Goal: Information Seeking & Learning: Check status

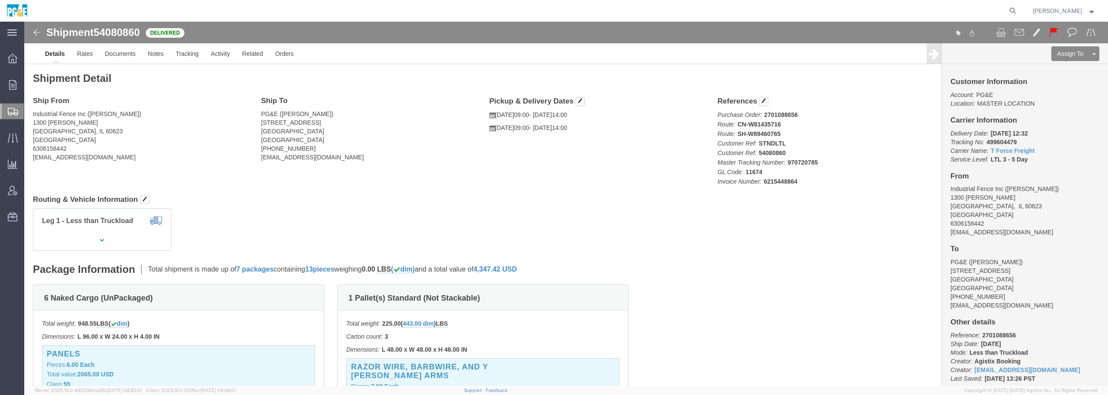
click at [0, 0] on span "Shipment Manager" at bounding box center [0, 0] width 0 height 0
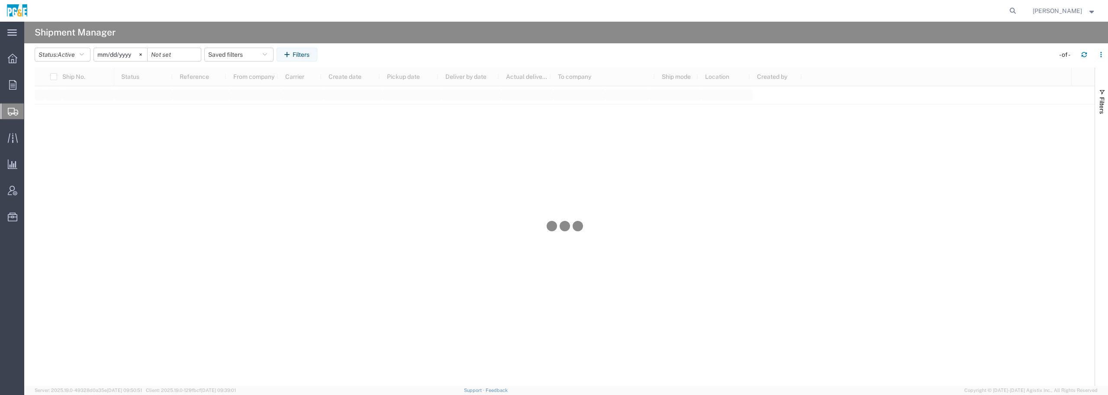
click at [129, 52] on input "[DATE]" at bounding box center [120, 54] width 53 height 13
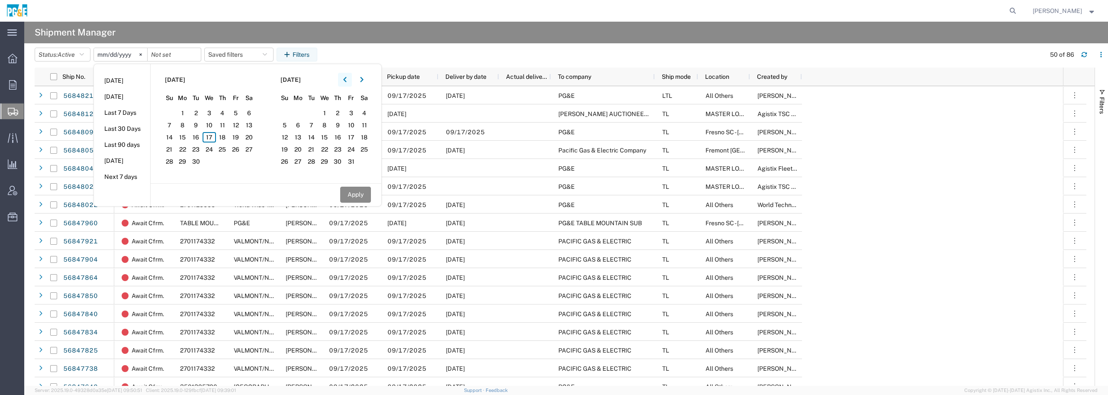
click at [350, 79] on button "button" at bounding box center [345, 80] width 14 height 14
click at [346, 79] on icon "button" at bounding box center [344, 79] width 3 height 5
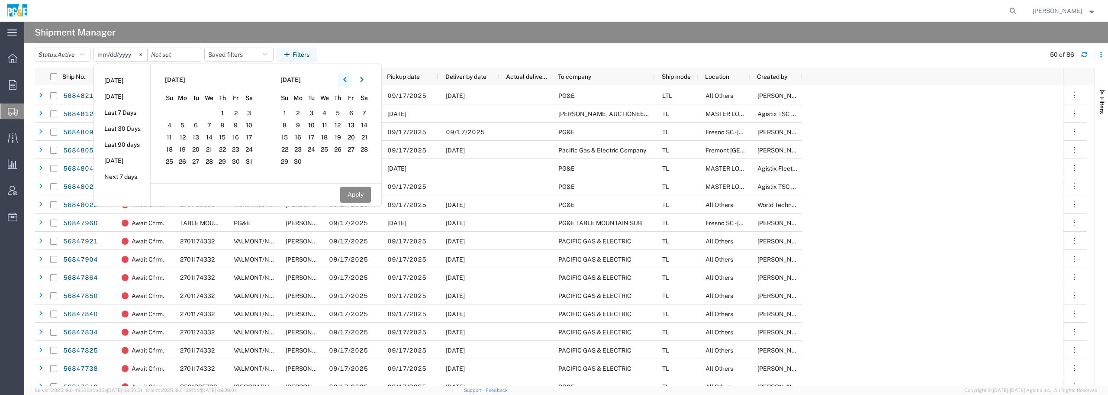
click at [346, 79] on icon "button" at bounding box center [344, 79] width 3 height 5
click at [211, 113] on span "1" at bounding box center [209, 113] width 13 height 10
click at [351, 195] on button "Apply" at bounding box center [355, 195] width 31 height 16
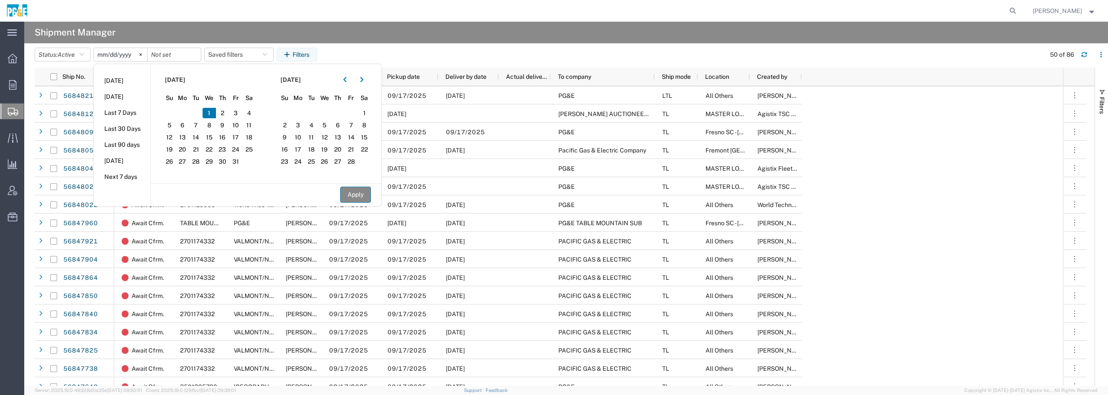
type input "[DATE]"
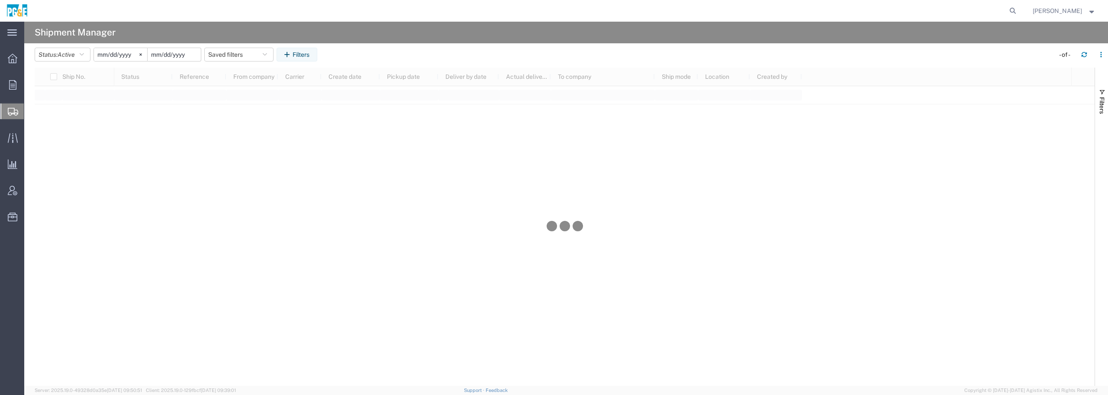
click at [186, 55] on input "date" at bounding box center [174, 54] width 53 height 13
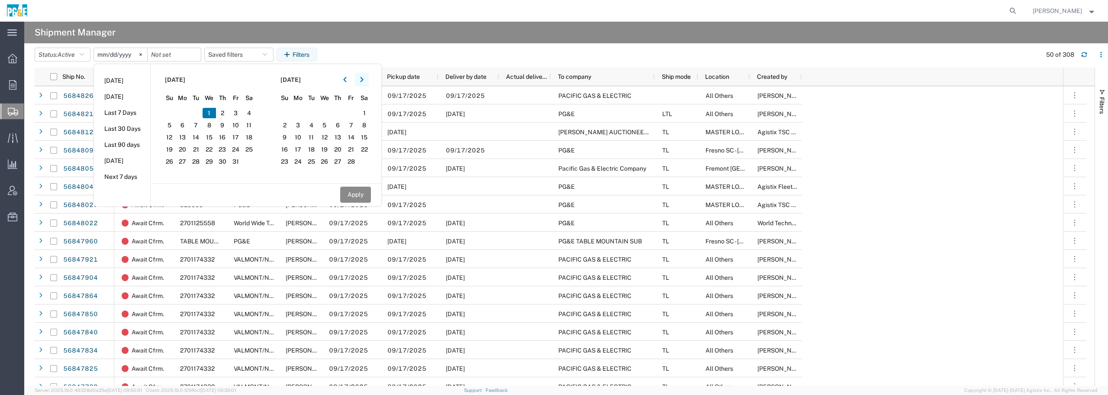
click at [363, 81] on icon "button" at bounding box center [361, 79] width 3 height 5
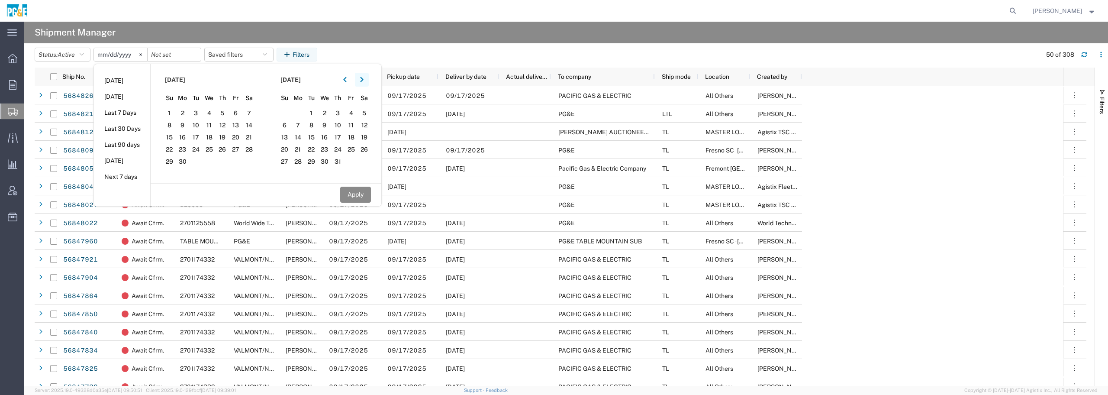
click at [363, 81] on icon "button" at bounding box center [361, 79] width 3 height 5
click at [214, 136] on span "17" at bounding box center [209, 137] width 13 height 10
click at [362, 194] on button "Apply" at bounding box center [355, 195] width 31 height 16
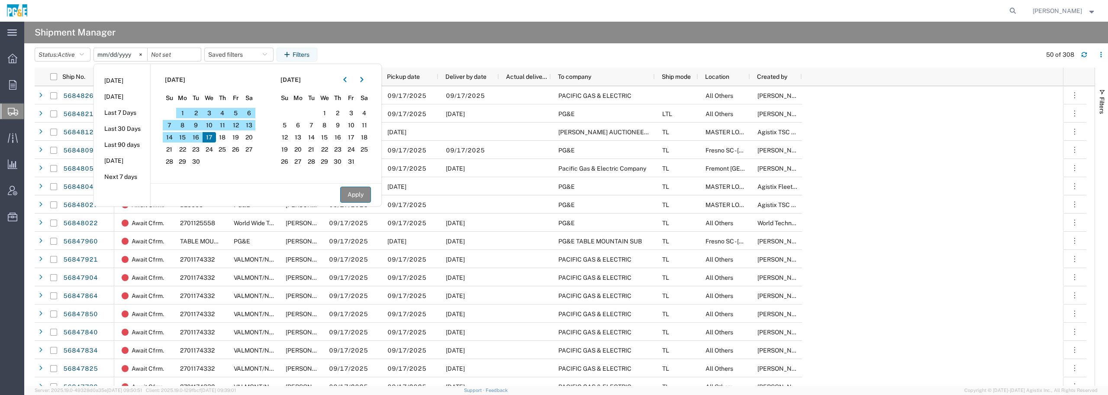
type input "[DATE]"
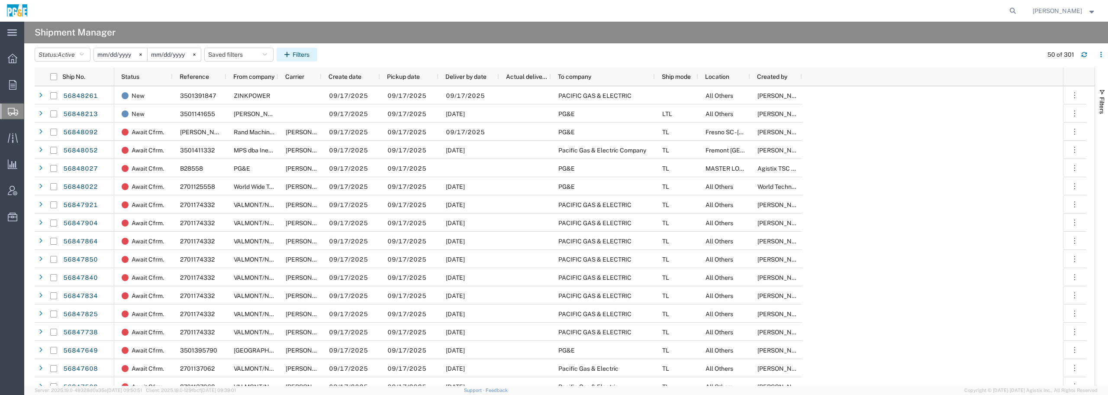
click at [306, 57] on button "Filters" at bounding box center [297, 55] width 41 height 14
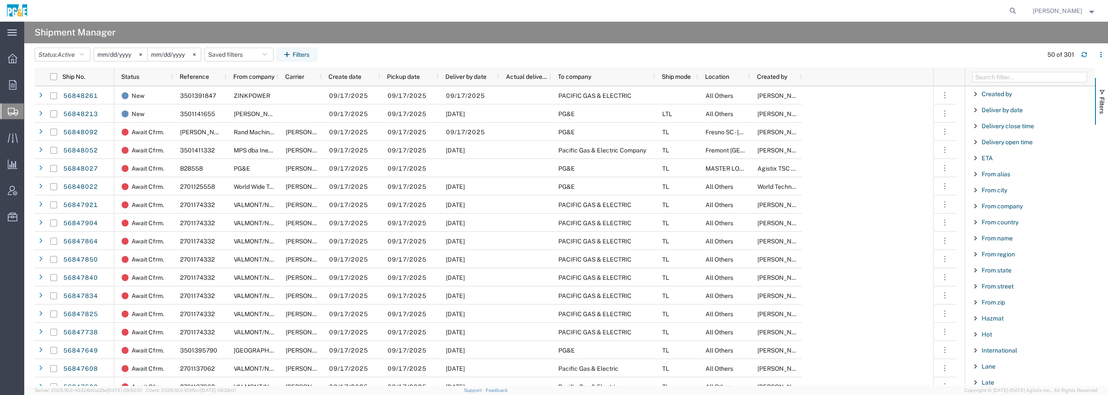
scroll to position [216, 0]
click at [992, 167] on span "From company" at bounding box center [1002, 166] width 41 height 7
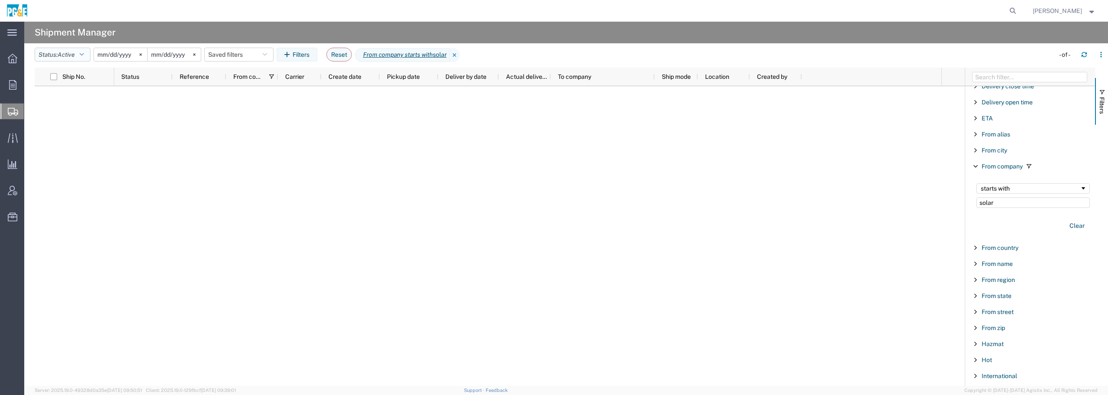
click at [88, 55] on button "Status: Active" at bounding box center [63, 55] width 56 height 14
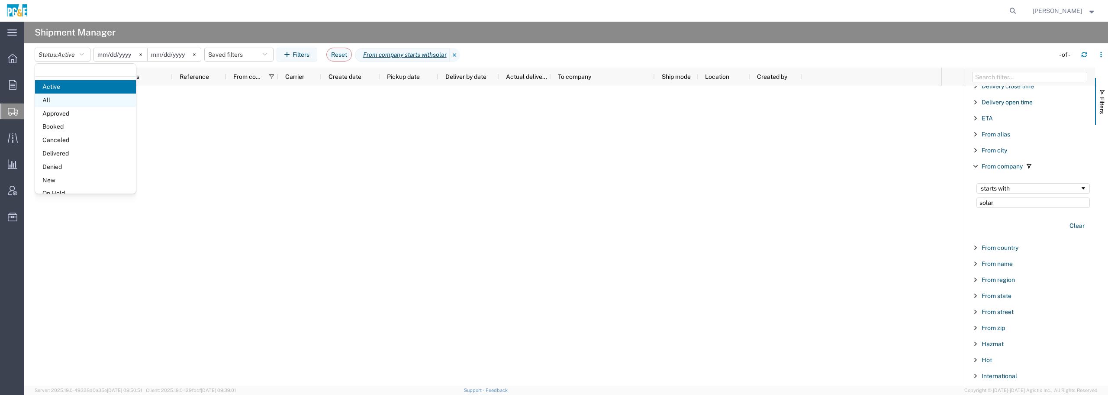
click at [69, 98] on span "All" at bounding box center [85, 100] width 101 height 13
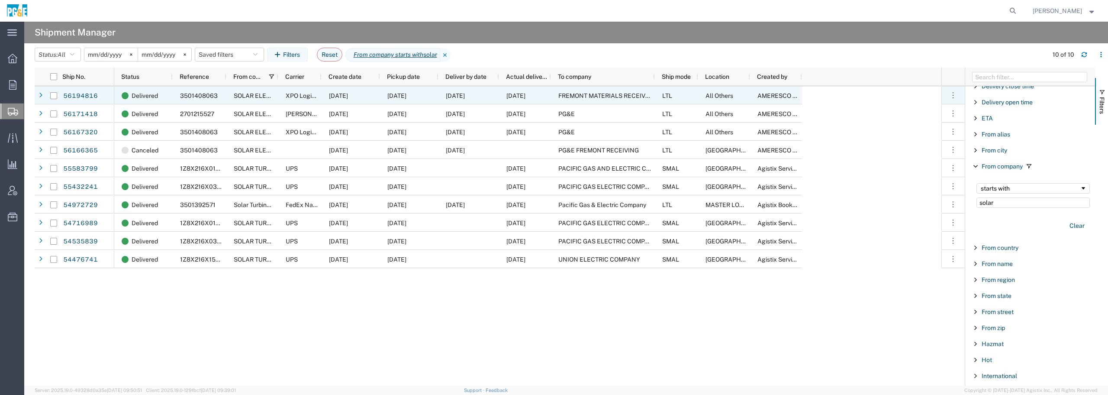
click at [763, 97] on span "AMERESCO SHIPPING" at bounding box center [790, 95] width 64 height 7
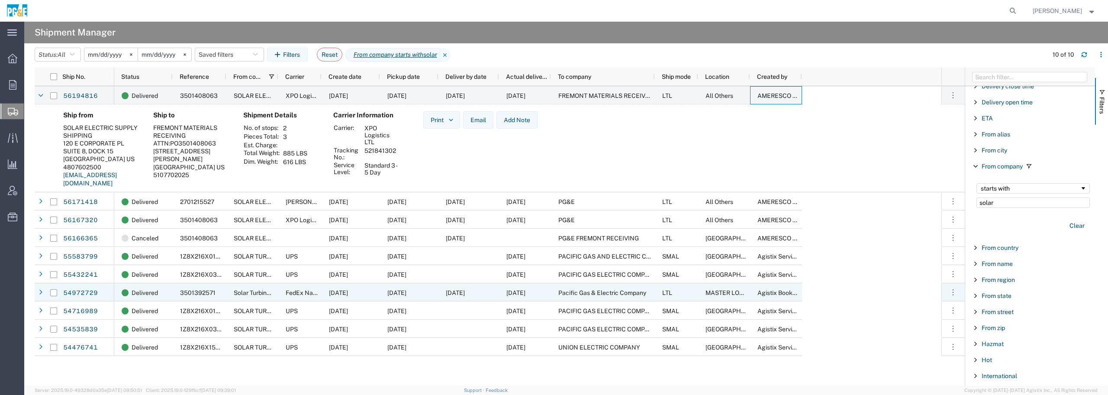
click at [189, 291] on span "3501392571" at bounding box center [198, 292] width 36 height 7
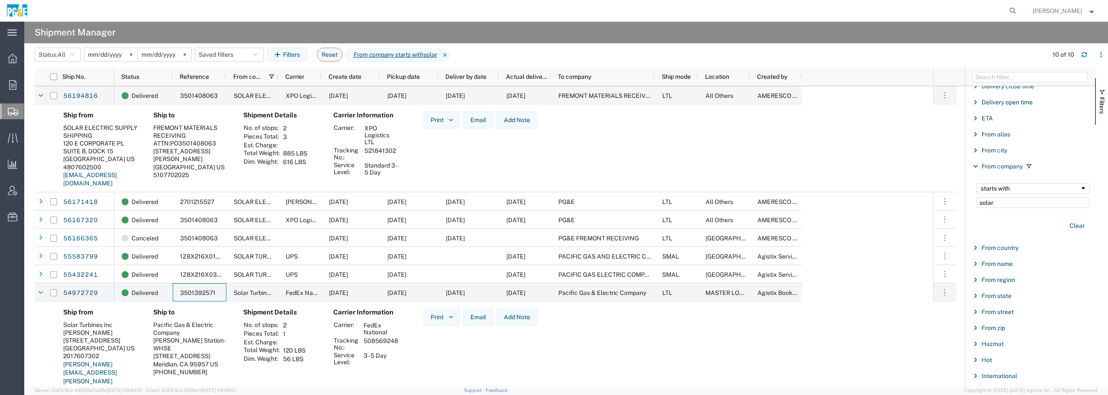
click at [75, 372] on link "[PERSON_NAME][EMAIL_ADDRESS][PERSON_NAME][DOMAIN_NAME]" at bounding box center [90, 377] width 54 height 32
click at [1014, 204] on input "solar" at bounding box center [1033, 202] width 113 height 10
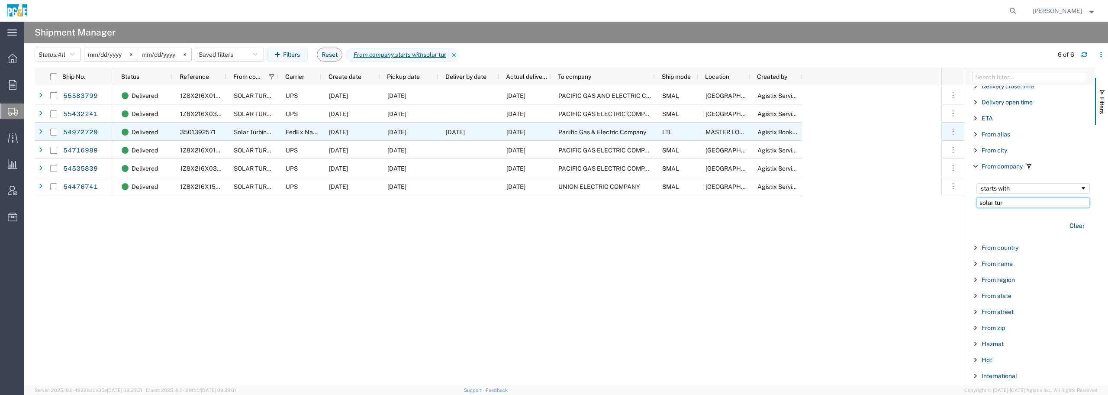
type input "solar tur"
click at [196, 130] on span "3501392571" at bounding box center [198, 132] width 36 height 7
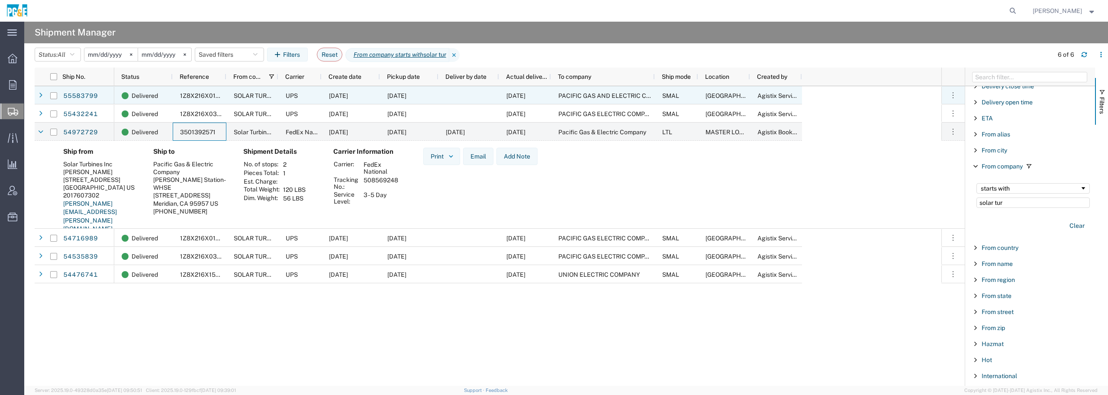
click at [244, 95] on span "SOLAR TURBINES" at bounding box center [259, 95] width 51 height 7
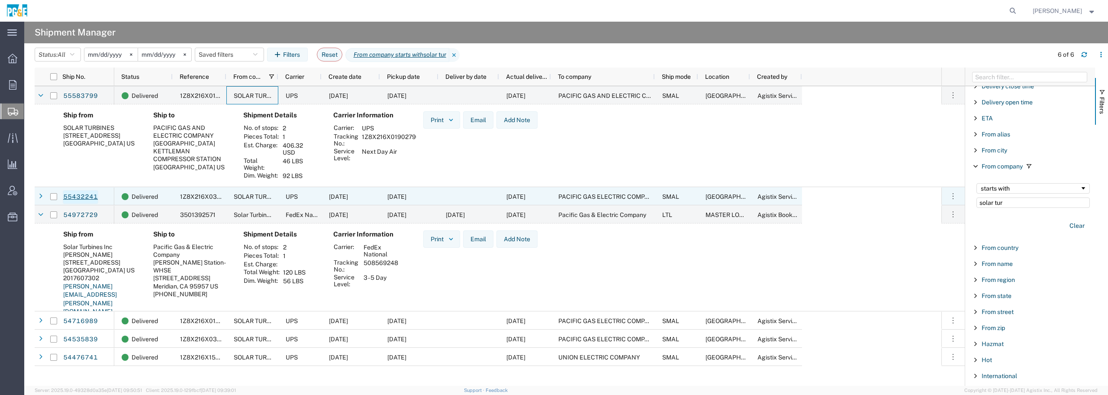
click at [83, 191] on link "55432241" at bounding box center [81, 197] width 36 height 14
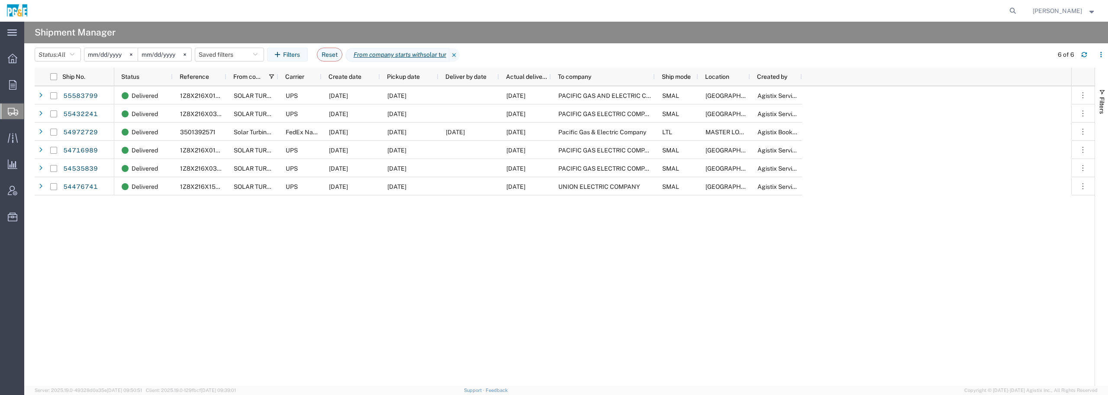
click at [291, 266] on div "Delivered 1Z8X216X0190279677 SOLAR TURBINES UPS [DATE] [DATE] [DATE] PACIFIC GA…" at bounding box center [592, 236] width 957 height 300
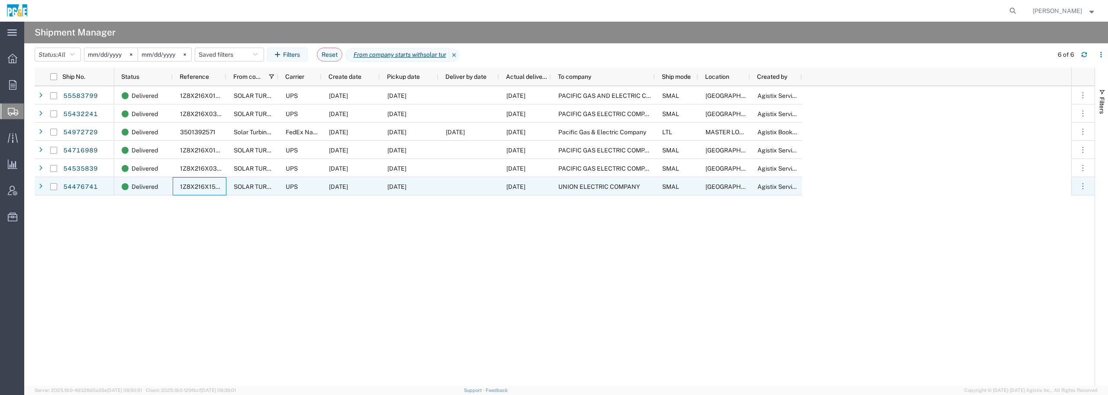
click at [207, 188] on span "1Z8X216X1598324827" at bounding box center [212, 186] width 65 height 7
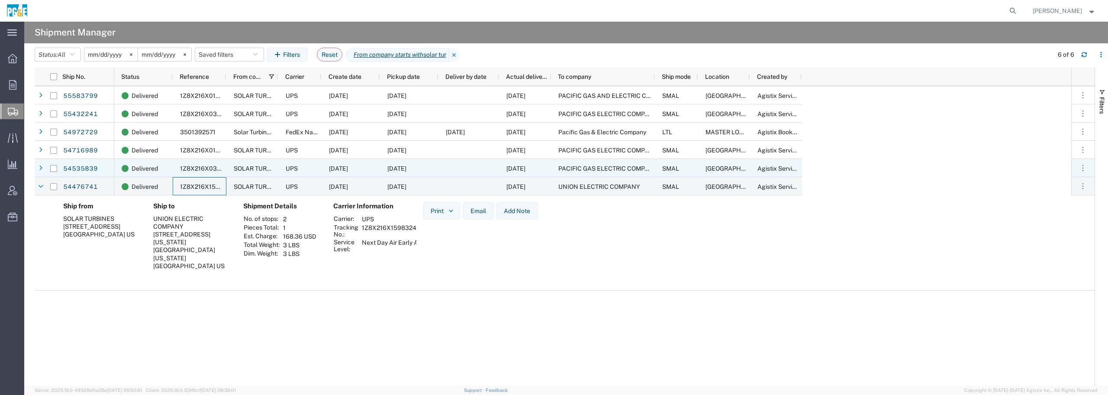
click at [204, 167] on span "1Z8X216X0395484950" at bounding box center [214, 168] width 68 height 7
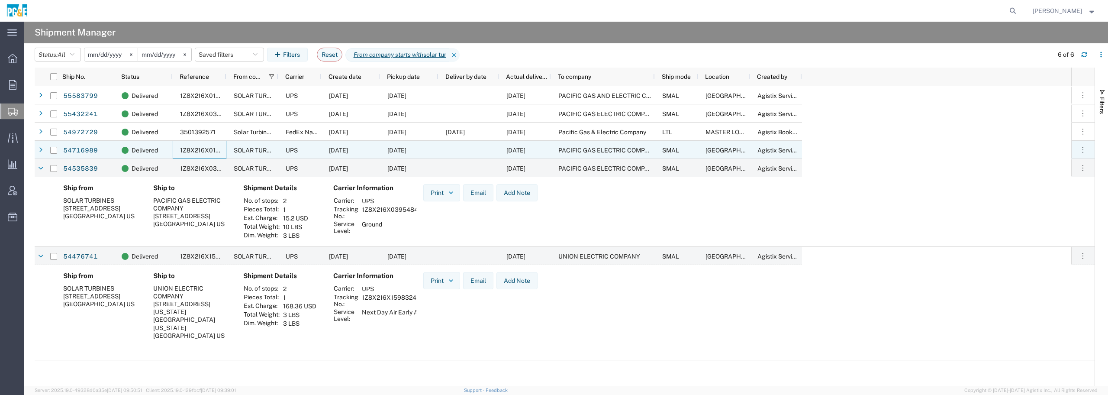
click at [204, 149] on span "1Z8X216X0197807422" at bounding box center [212, 150] width 65 height 7
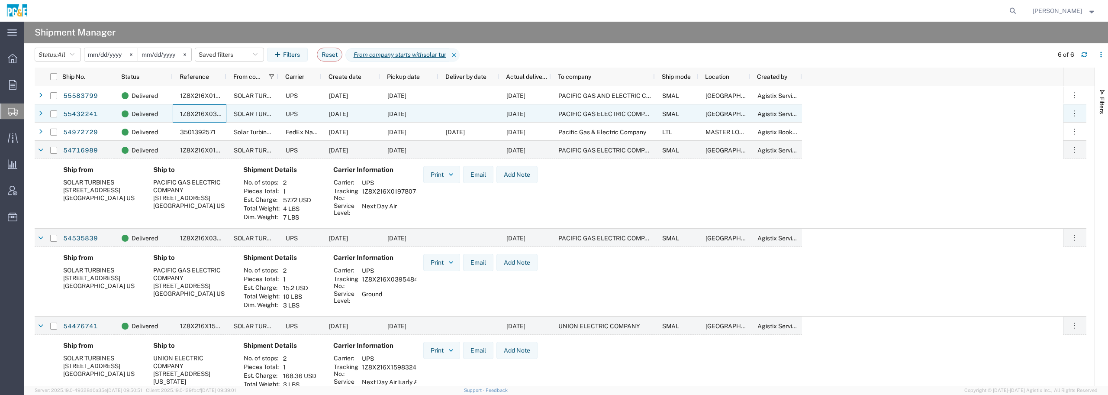
click at [203, 112] on span "1Z8X216X0392562817" at bounding box center [212, 113] width 65 height 7
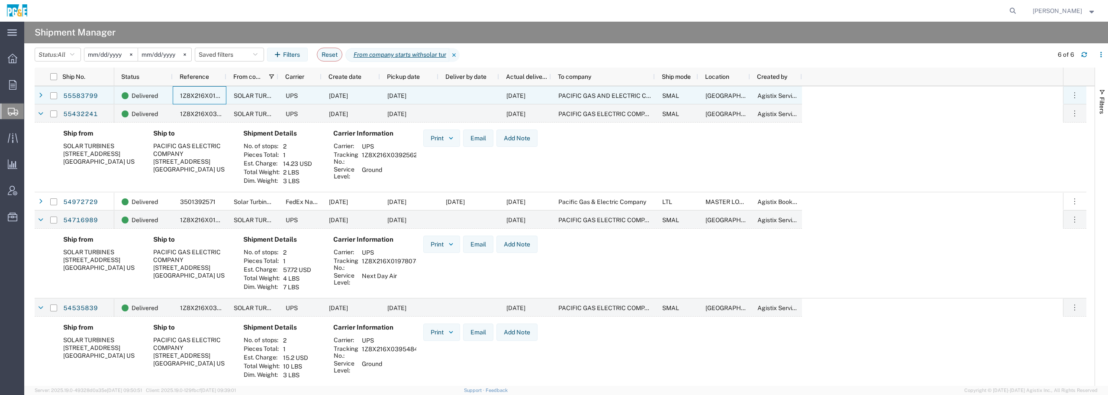
click at [202, 100] on div "1Z8X216X0190279677" at bounding box center [200, 95] width 54 height 18
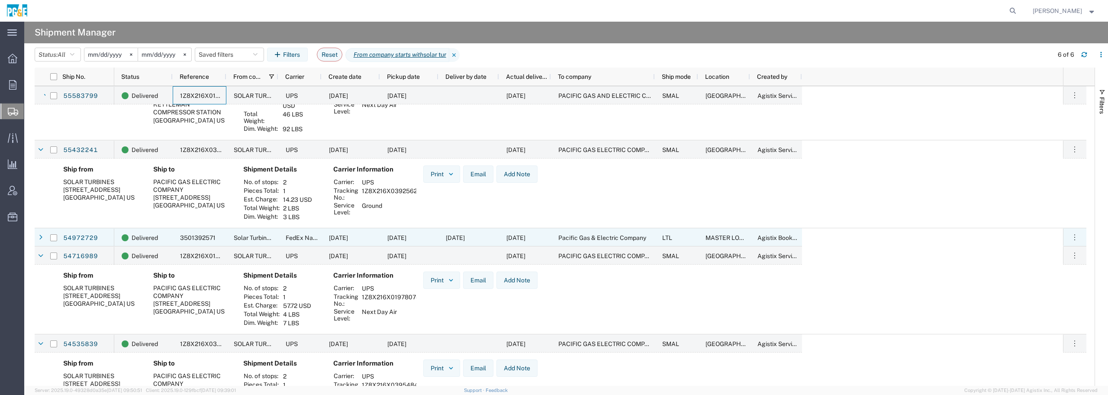
scroll to position [108, 0]
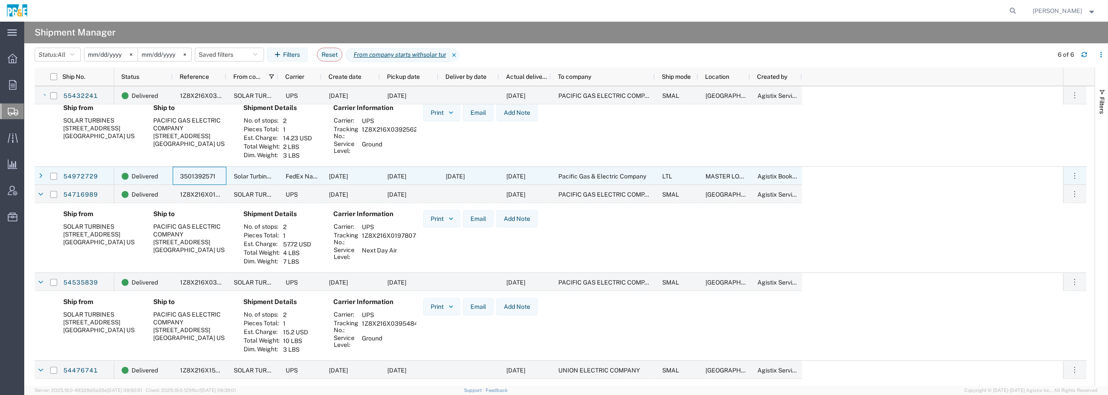
click at [201, 174] on span "3501392571" at bounding box center [198, 176] width 36 height 7
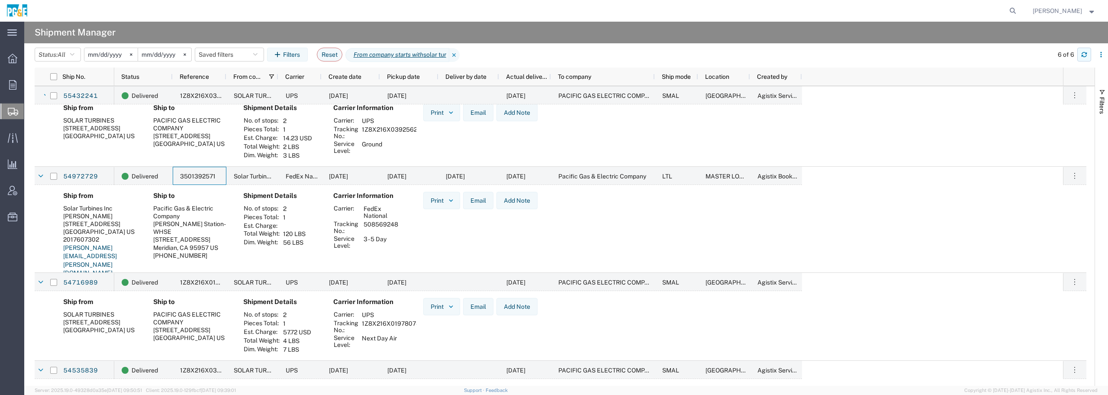
click at [1084, 56] on icon "button" at bounding box center [1084, 56] width 5 height 2
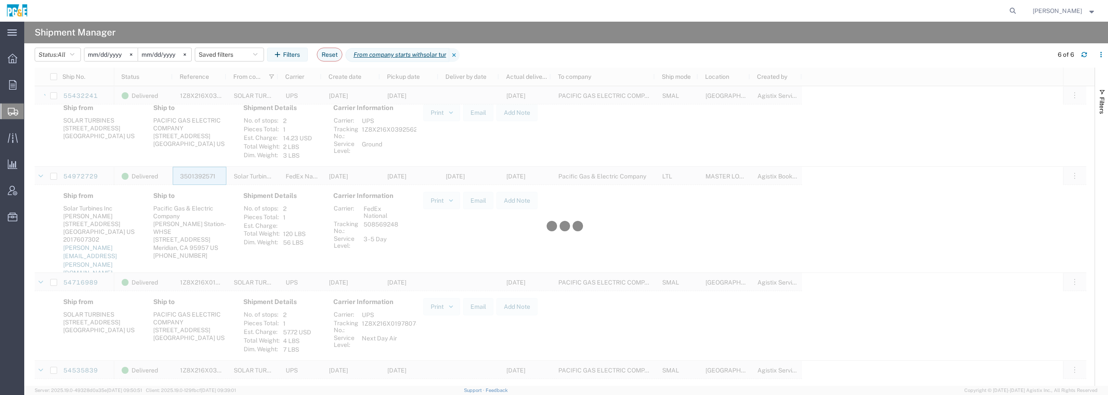
scroll to position [0, 0]
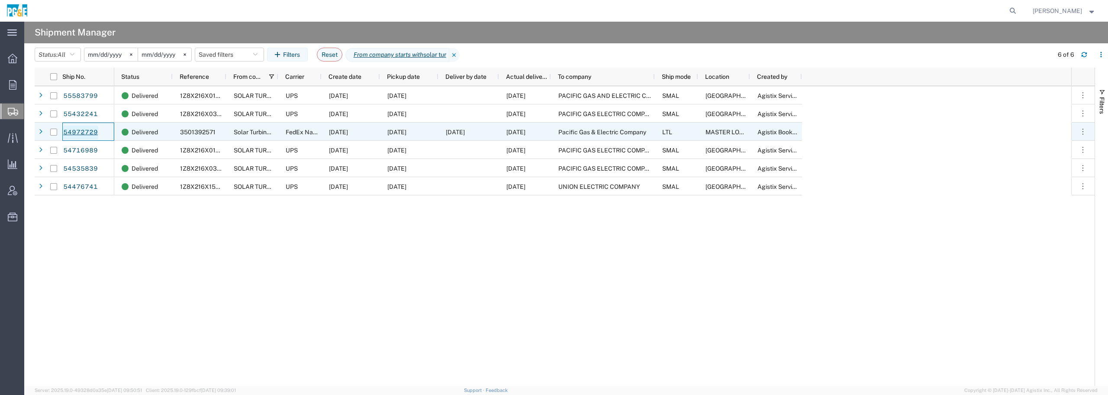
click at [79, 133] on link "54972729" at bounding box center [81, 133] width 36 height 14
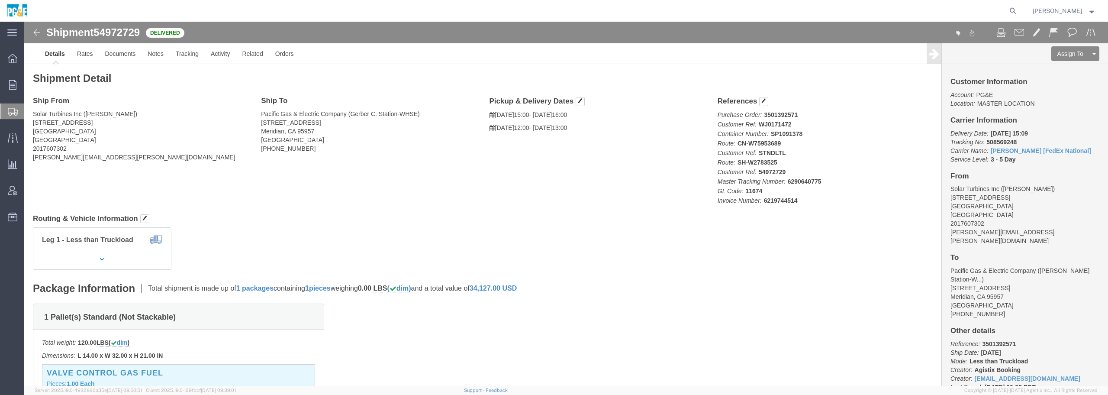
drag, startPoint x: 258, startPoint y: 17, endPoint x: 225, endPoint y: 14, distance: 33.9
click at [258, 17] on div at bounding box center [527, 11] width 986 height 22
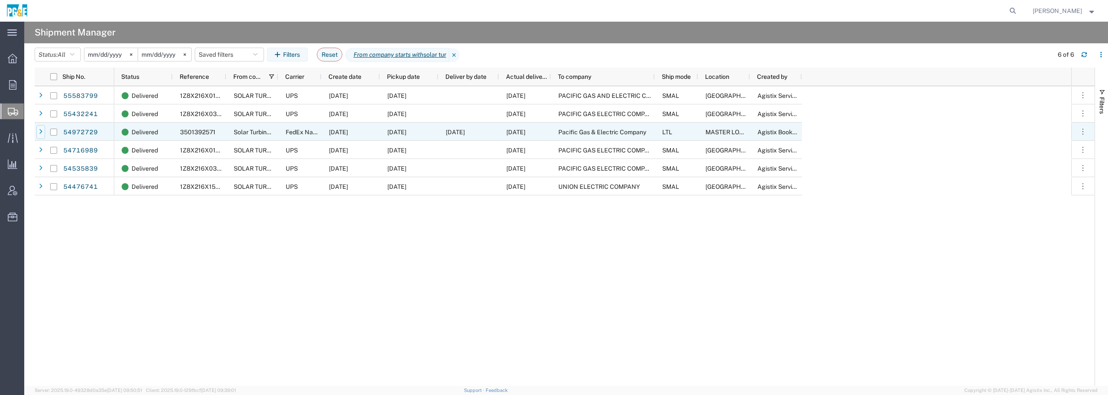
click at [40, 131] on icon at bounding box center [40, 132] width 3 height 6
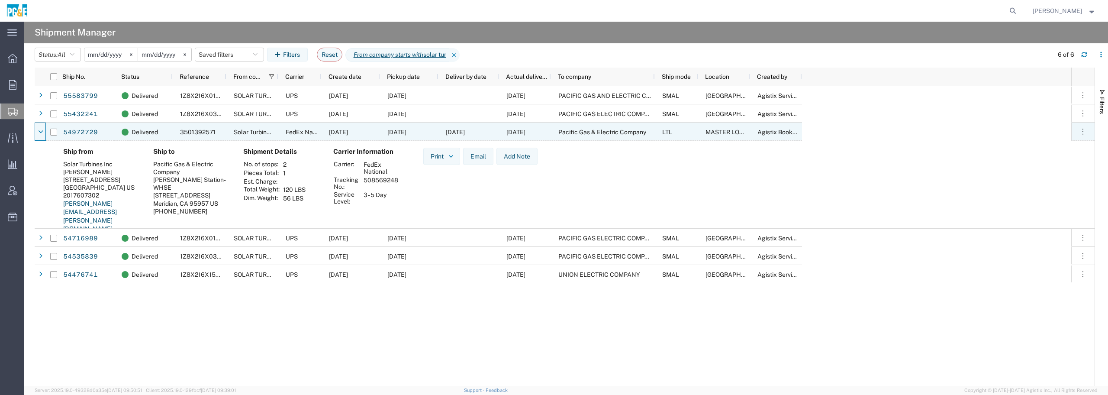
click at [39, 131] on icon at bounding box center [41, 132] width 5 height 6
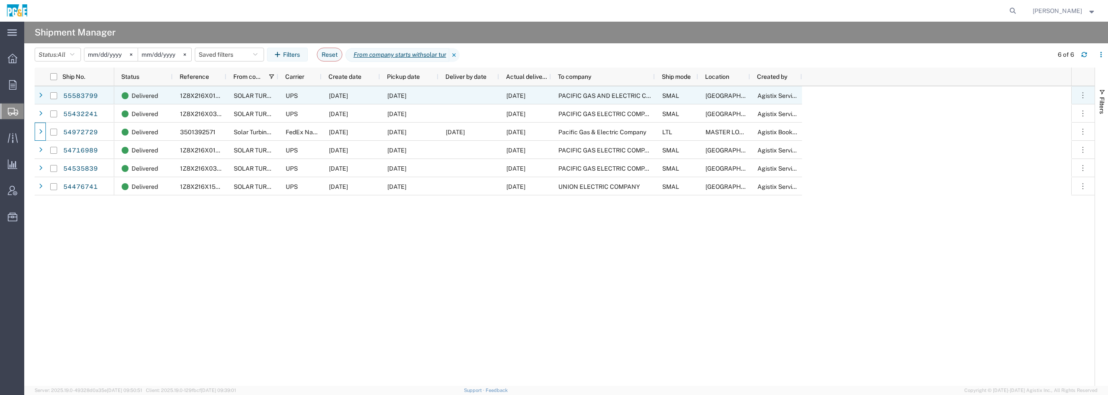
click at [205, 95] on span "1Z8X216X0190279677" at bounding box center [212, 95] width 65 height 7
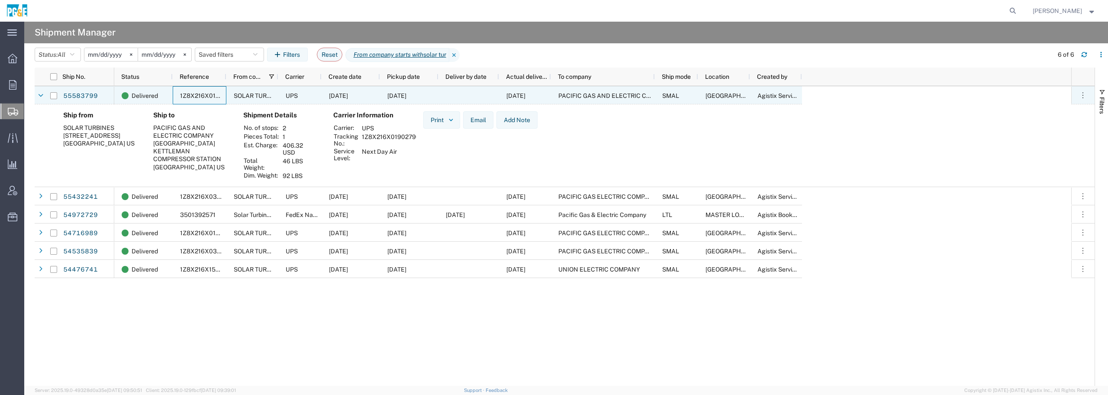
click at [39, 95] on icon at bounding box center [41, 96] width 5 height 6
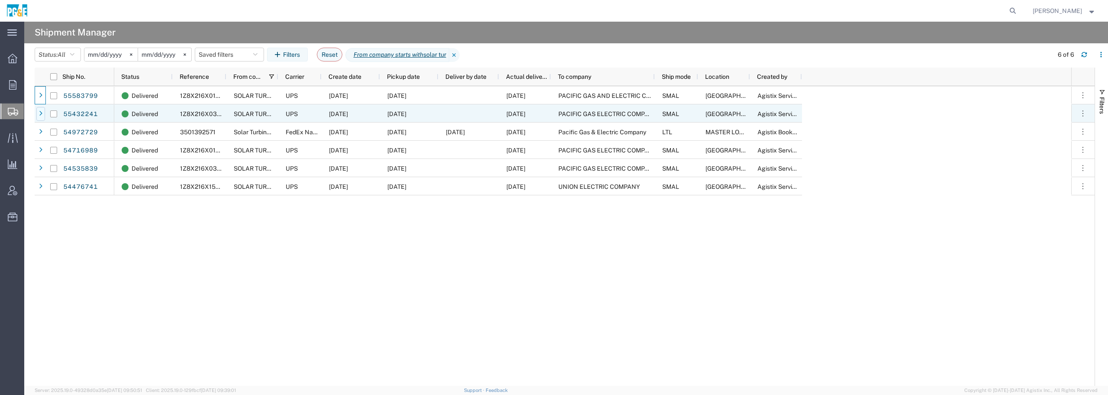
click at [39, 113] on icon at bounding box center [40, 114] width 3 height 6
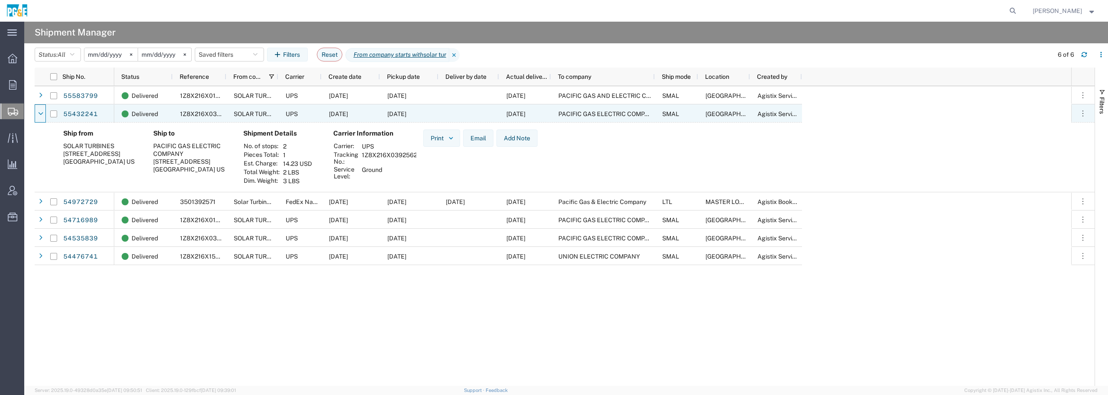
click at [39, 113] on icon at bounding box center [41, 114] width 5 height 6
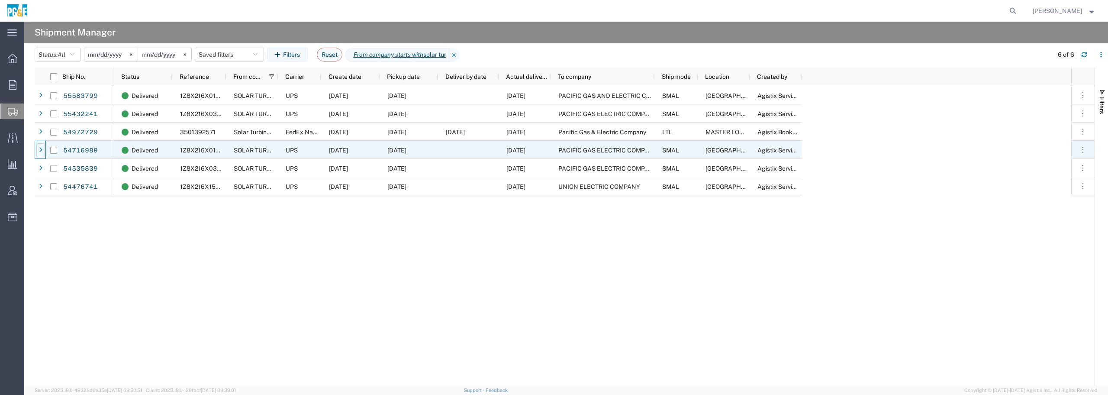
click at [42, 148] on div at bounding box center [40, 150] width 9 height 14
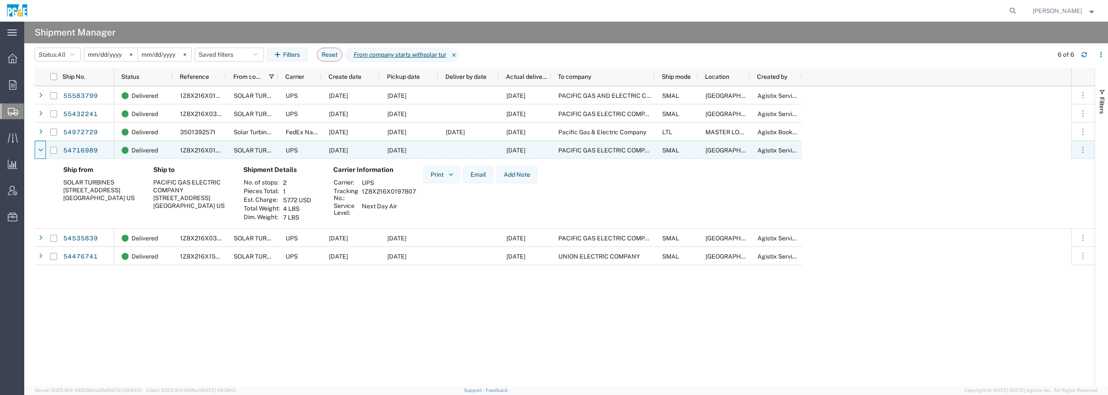
click at [42, 148] on icon at bounding box center [41, 150] width 5 height 6
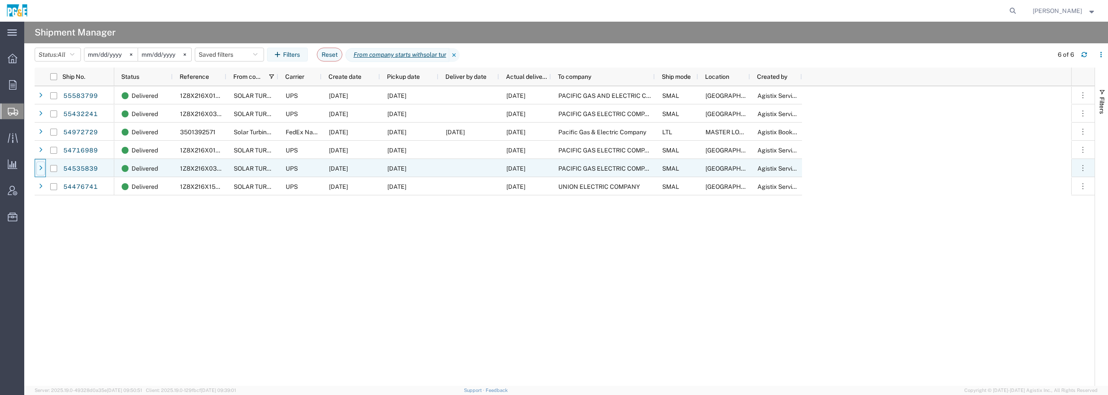
click at [41, 167] on icon at bounding box center [40, 168] width 3 height 6
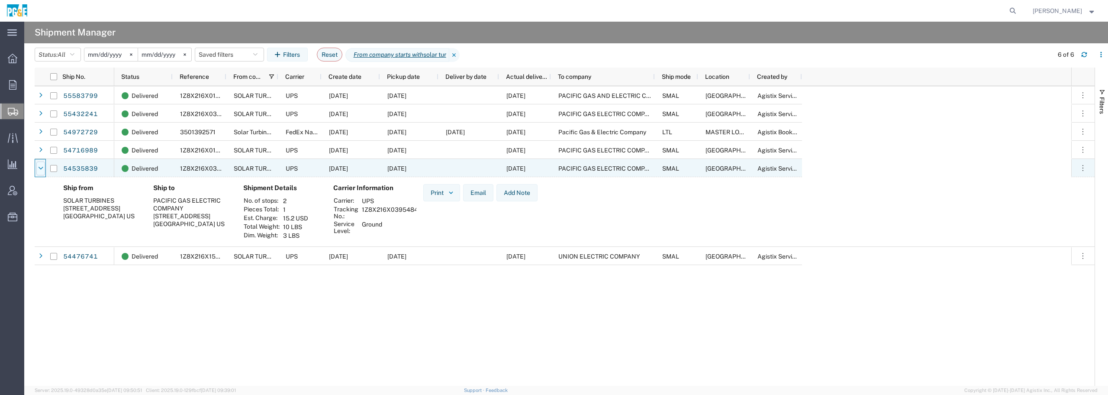
click at [41, 167] on icon at bounding box center [41, 168] width 5 height 6
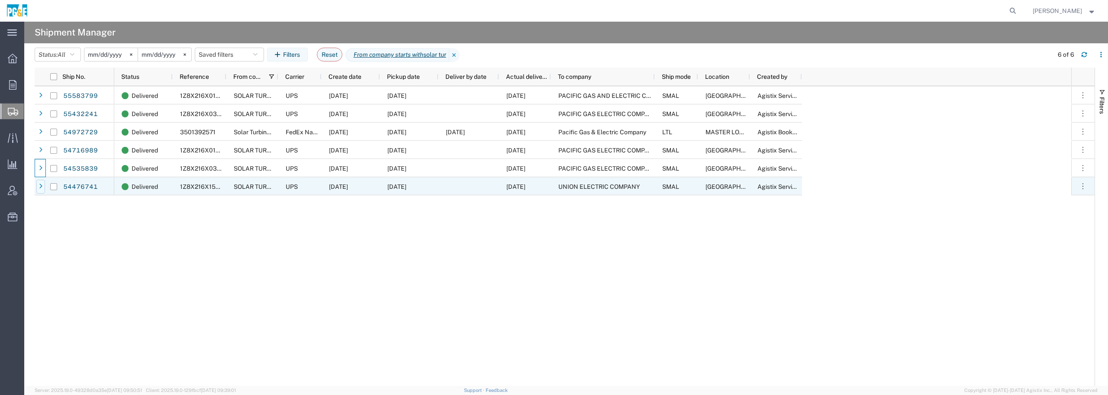
click at [41, 184] on icon at bounding box center [40, 187] width 3 height 6
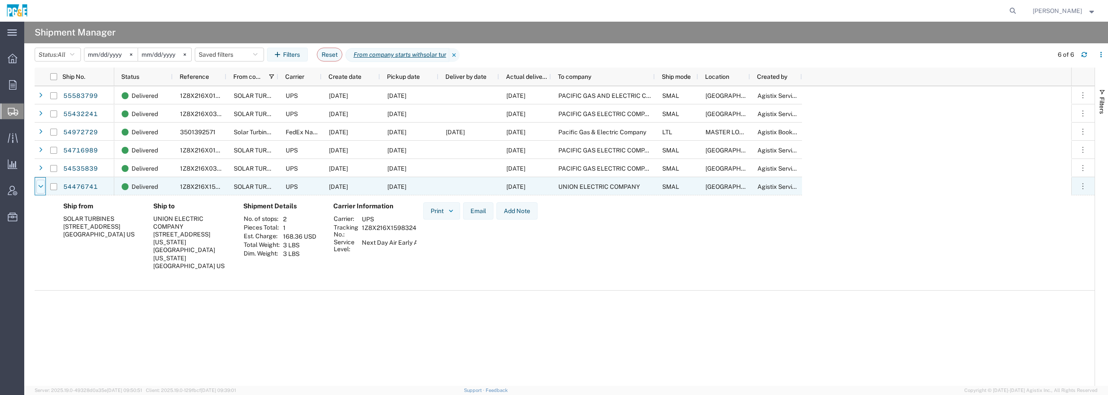
click at [41, 184] on icon at bounding box center [41, 187] width 5 height 6
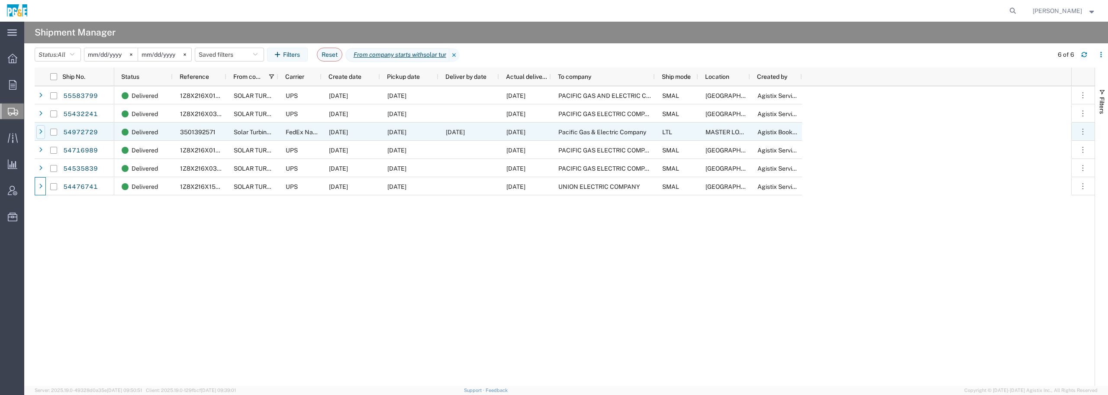
click at [39, 130] on div at bounding box center [40, 132] width 9 height 14
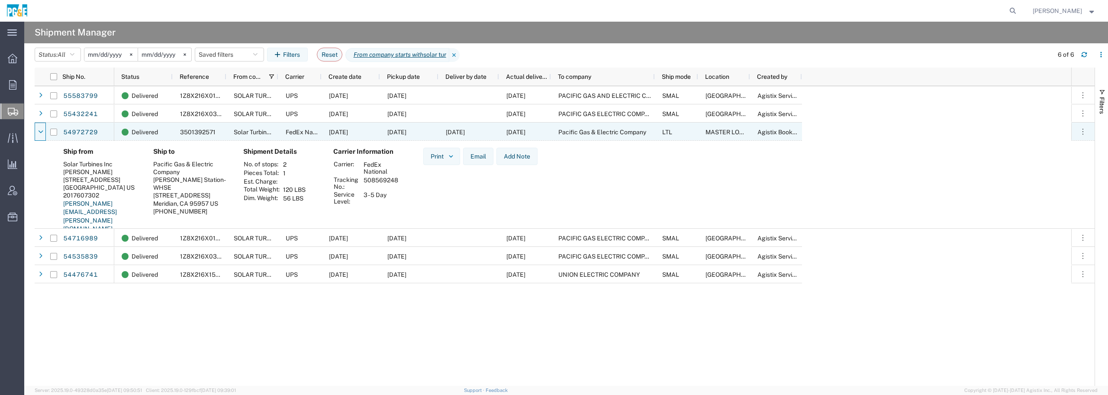
click at [39, 131] on icon at bounding box center [41, 132] width 5 height 6
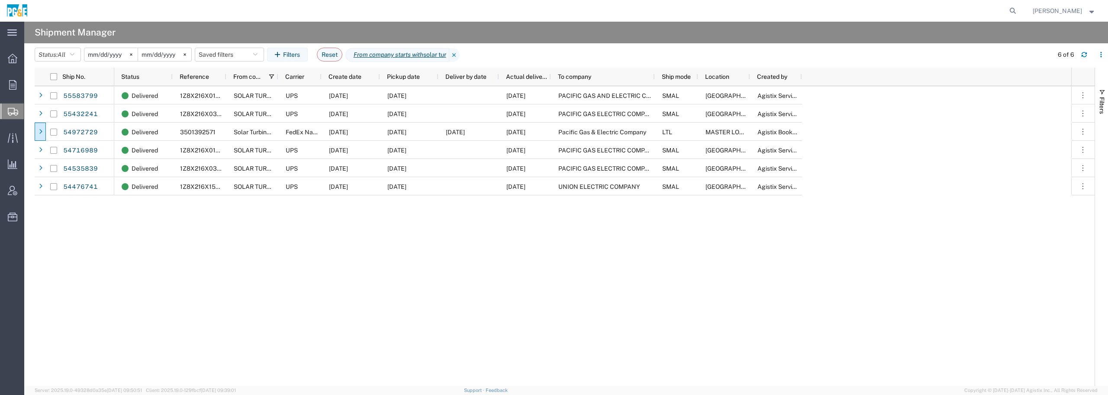
click at [95, 53] on input "[DATE]" at bounding box center [110, 54] width 53 height 13
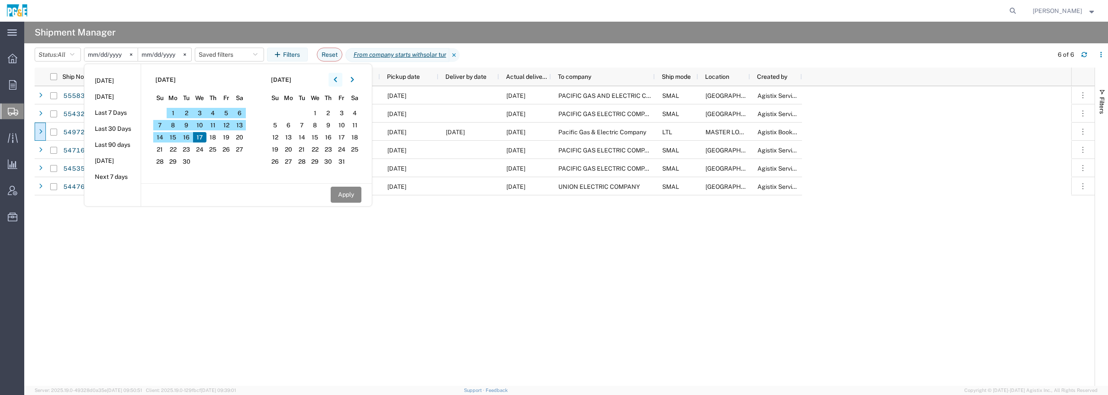
click at [336, 78] on icon "button" at bounding box center [335, 80] width 3 height 6
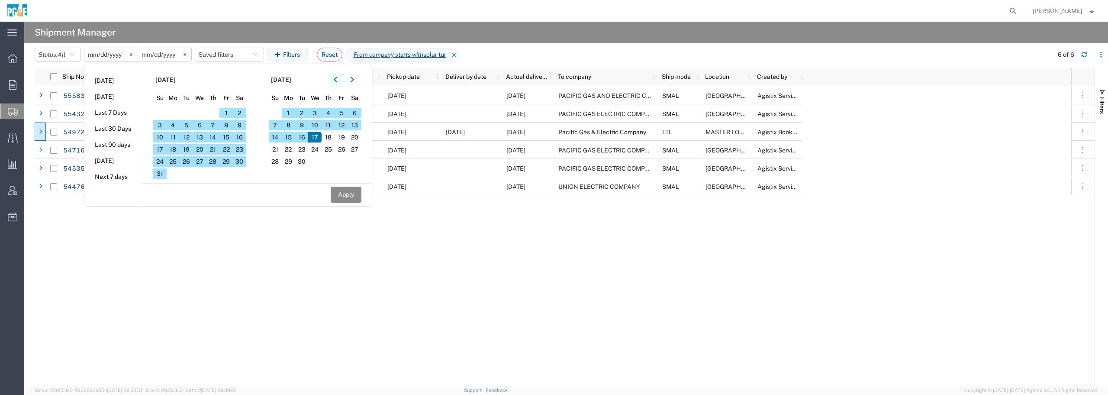
click at [337, 78] on icon "button" at bounding box center [335, 80] width 3 height 6
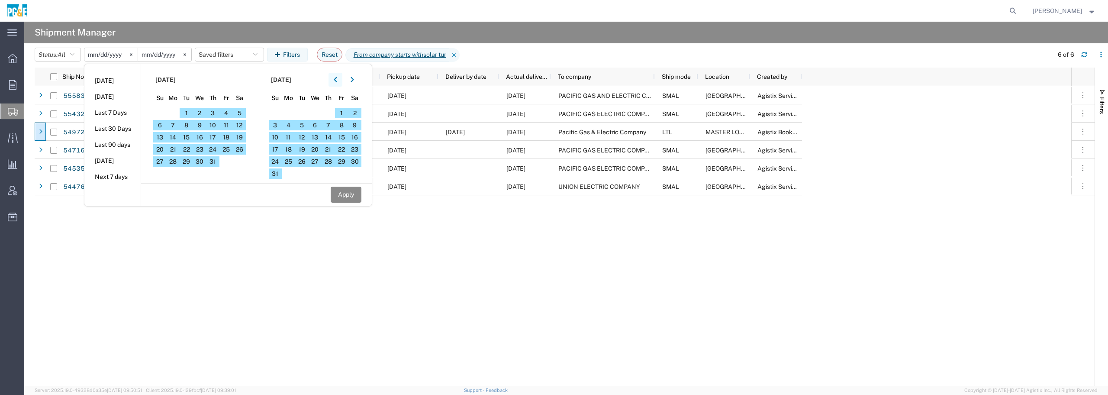
click at [337, 78] on icon "button" at bounding box center [335, 80] width 3 height 6
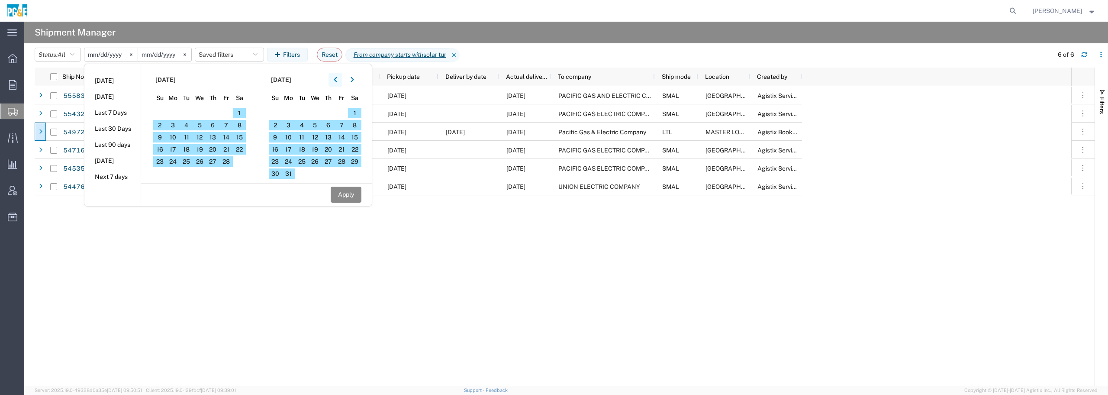
click at [337, 78] on icon "button" at bounding box center [335, 80] width 3 height 6
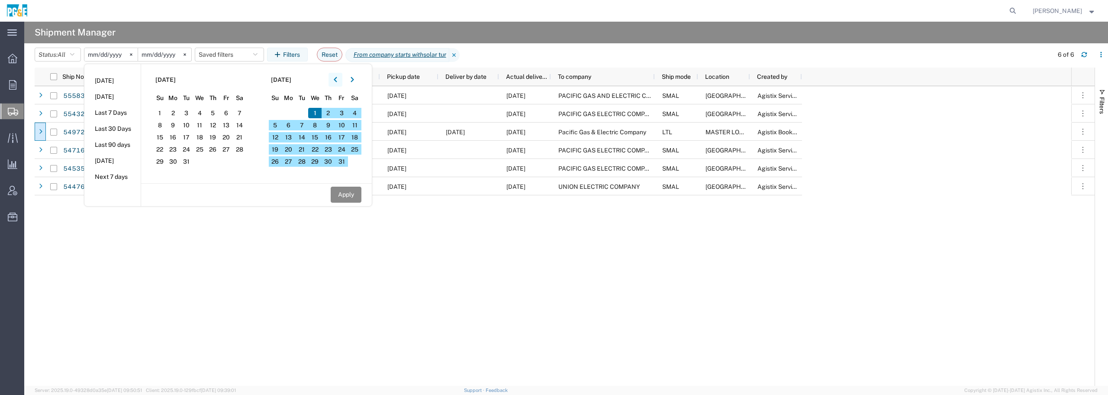
click at [337, 78] on icon "button" at bounding box center [335, 80] width 3 height 6
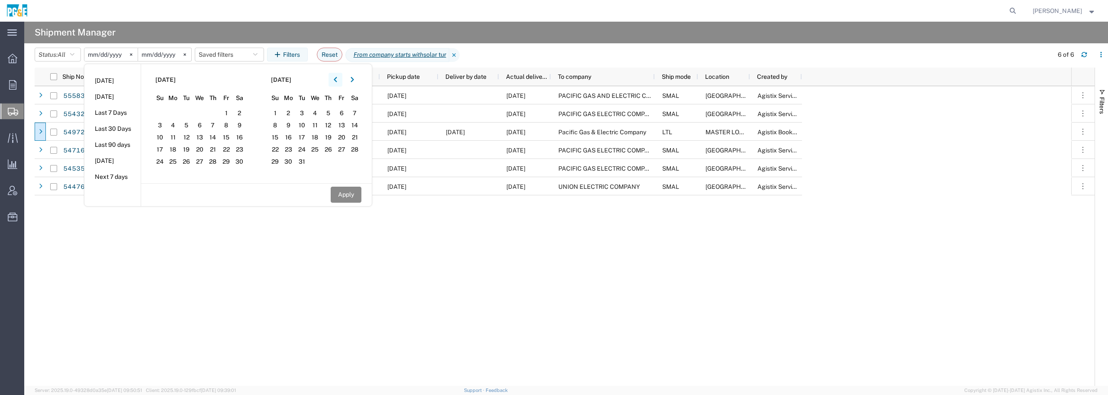
click at [337, 78] on icon "button" at bounding box center [335, 80] width 3 height 6
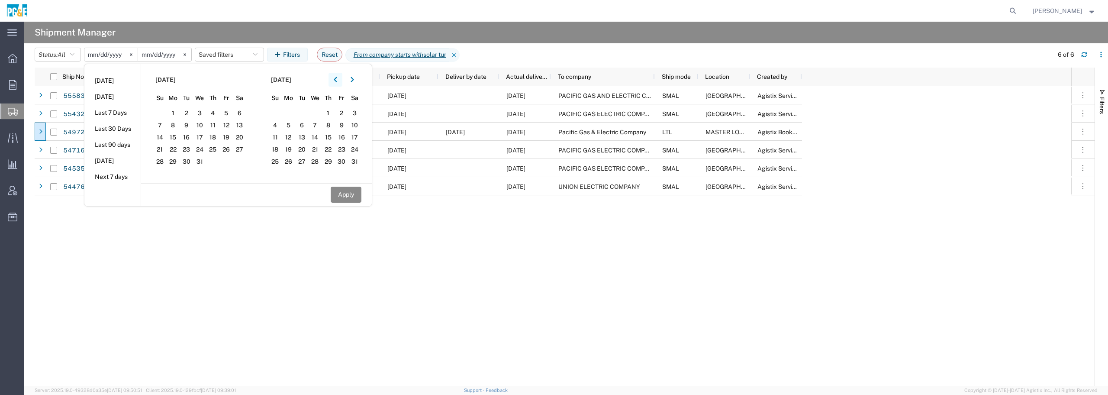
click at [337, 78] on icon "button" at bounding box center [335, 80] width 3 height 6
click at [337, 77] on icon "button" at bounding box center [335, 79] width 3 height 5
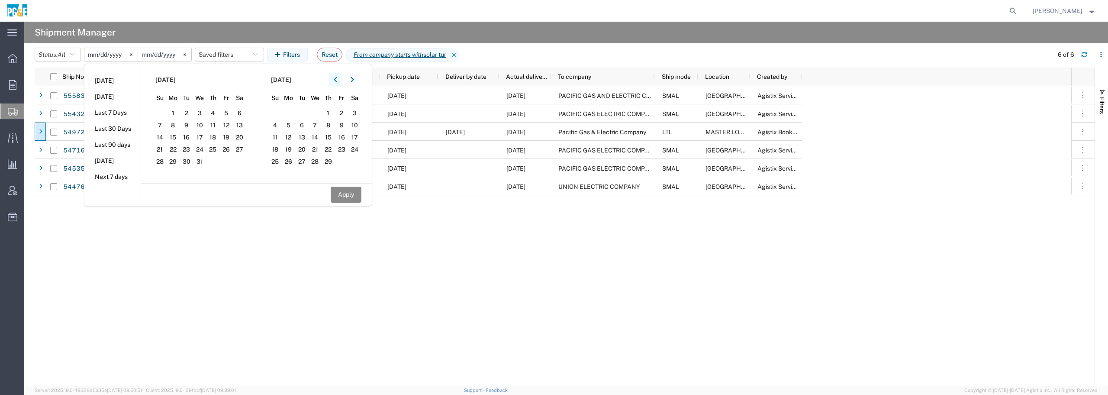
click at [337, 77] on icon "button" at bounding box center [335, 79] width 3 height 5
click at [354, 79] on icon "button" at bounding box center [352, 79] width 3 height 5
click at [176, 112] on span "1" at bounding box center [173, 113] width 13 height 10
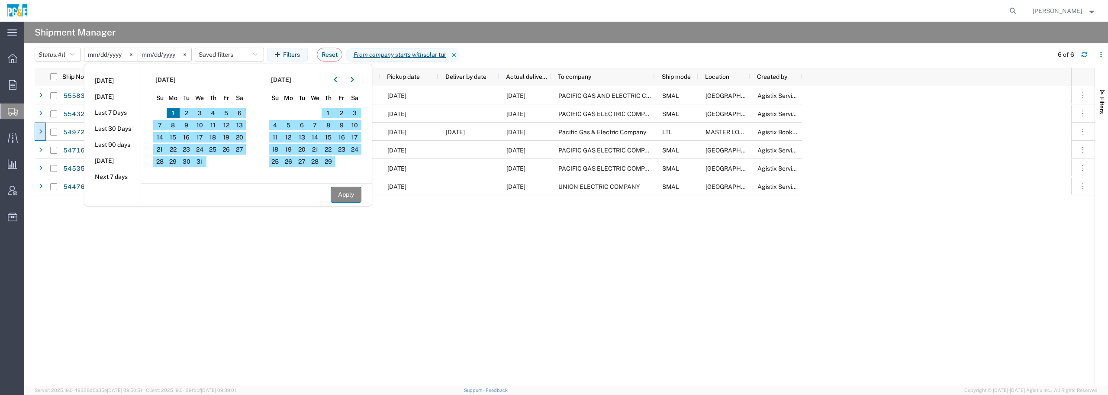
click at [348, 194] on button "Apply" at bounding box center [346, 195] width 31 height 16
type input "[DATE]"
